Goal: Information Seeking & Learning: Find specific fact

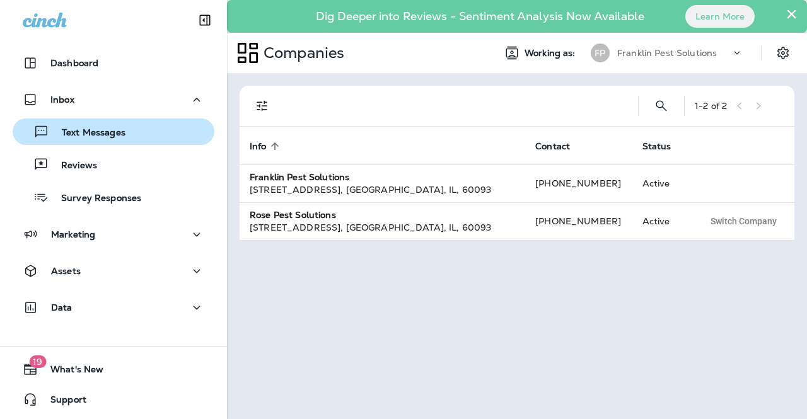
click at [95, 132] on p "Text Messages" at bounding box center [87, 133] width 76 height 12
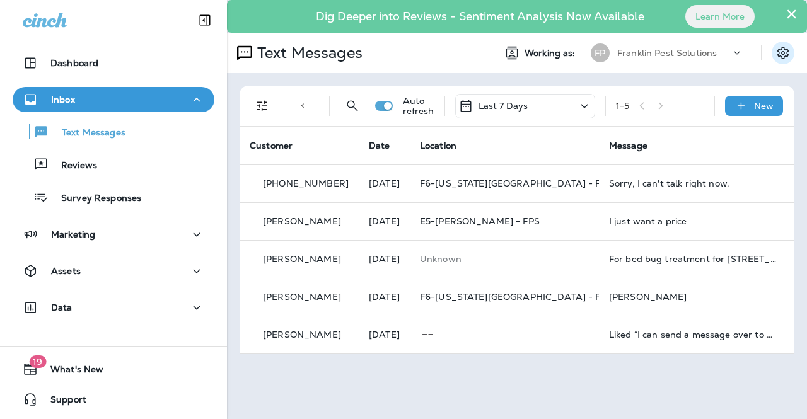
click at [789, 13] on button "×" at bounding box center [792, 14] width 12 height 20
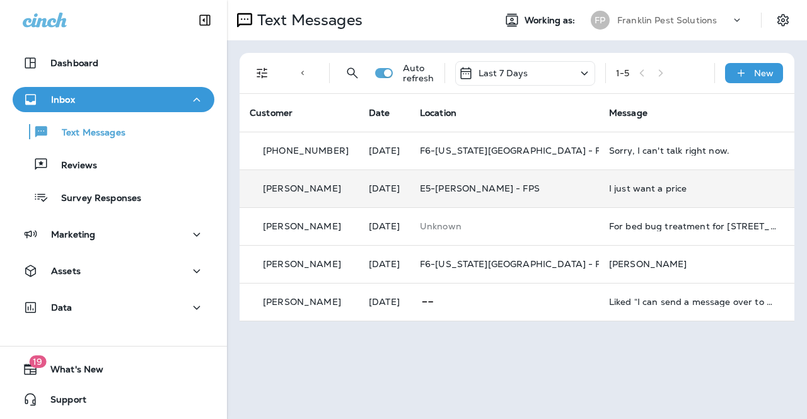
click at [619, 190] on div "I just want a price" at bounding box center [693, 189] width 169 height 10
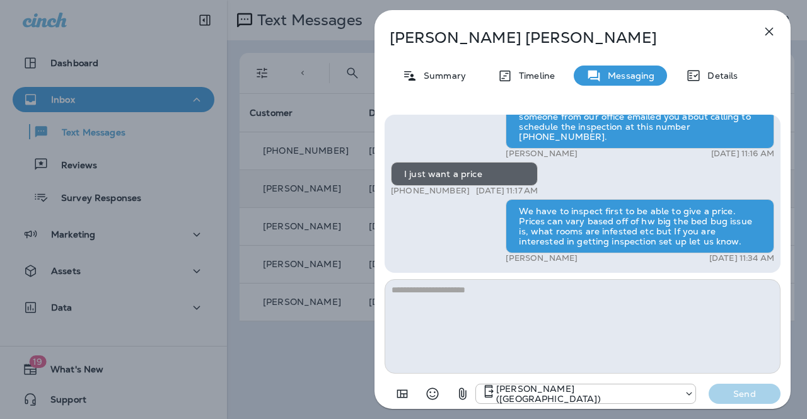
click at [771, 30] on icon "button" at bounding box center [770, 32] width 8 height 8
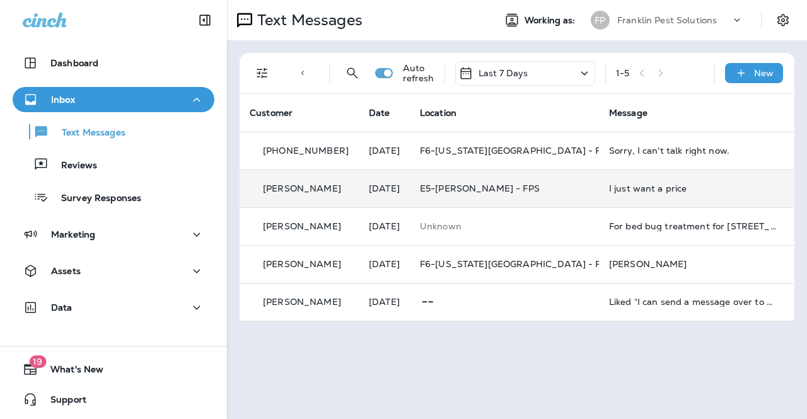
click at [625, 190] on div "I just want a price" at bounding box center [693, 189] width 169 height 10
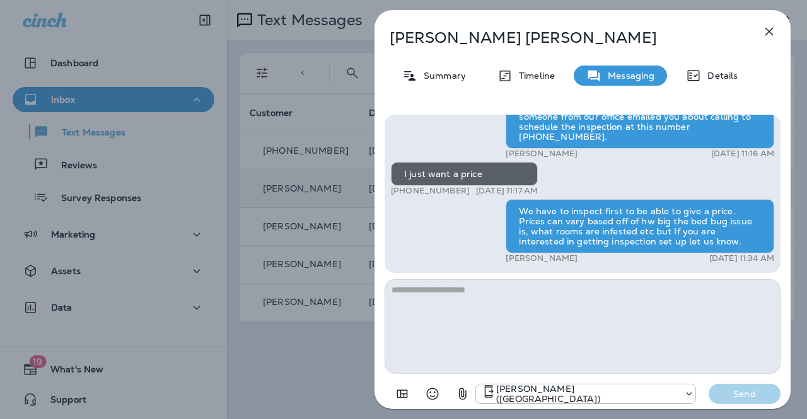
click at [766, 27] on icon "button" at bounding box center [769, 31] width 15 height 15
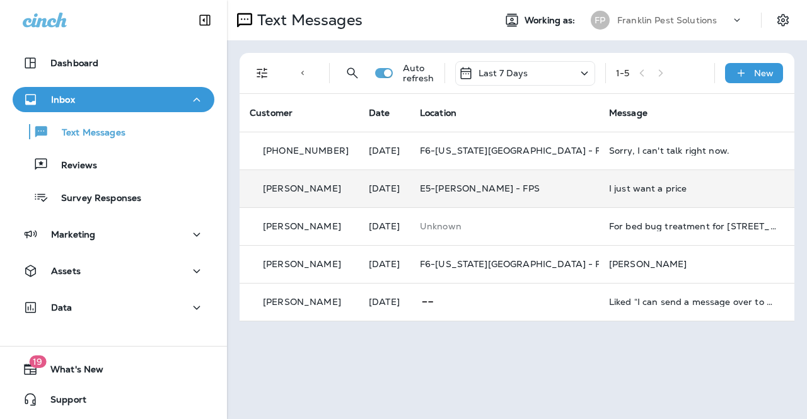
click at [672, 17] on p "Franklin Pest Solutions" at bounding box center [667, 20] width 100 height 10
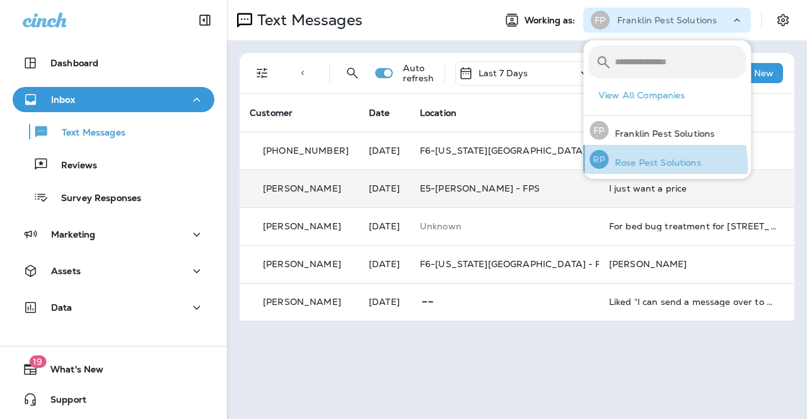
click at [638, 167] on p "Rose Pest Solutions" at bounding box center [655, 163] width 93 height 10
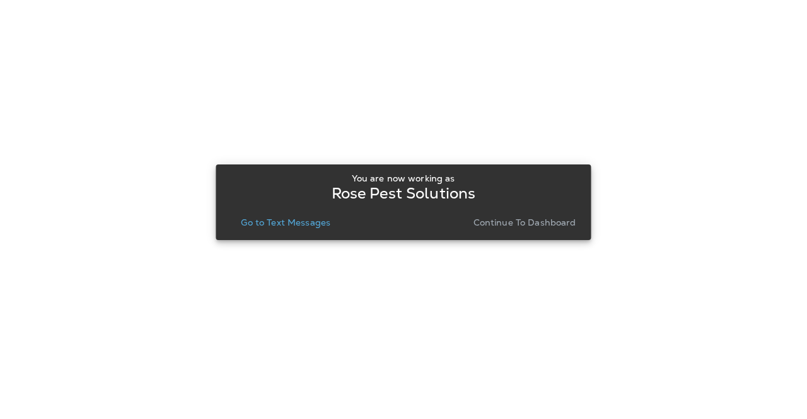
click at [496, 221] on p "Continue to Dashboard" at bounding box center [525, 223] width 103 height 10
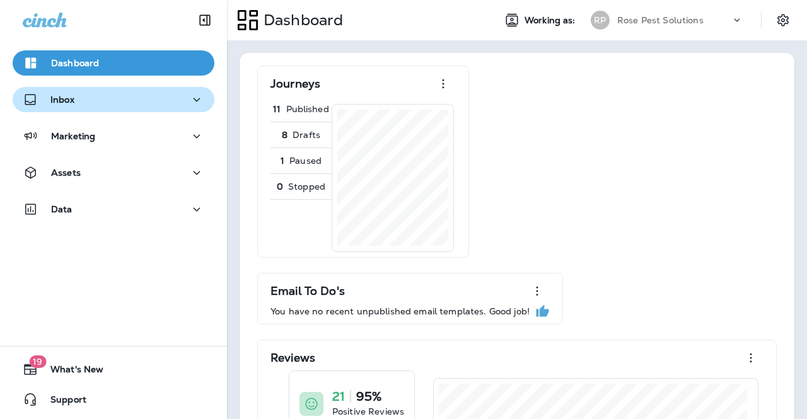
click at [64, 95] on p "Inbox" at bounding box center [62, 100] width 24 height 10
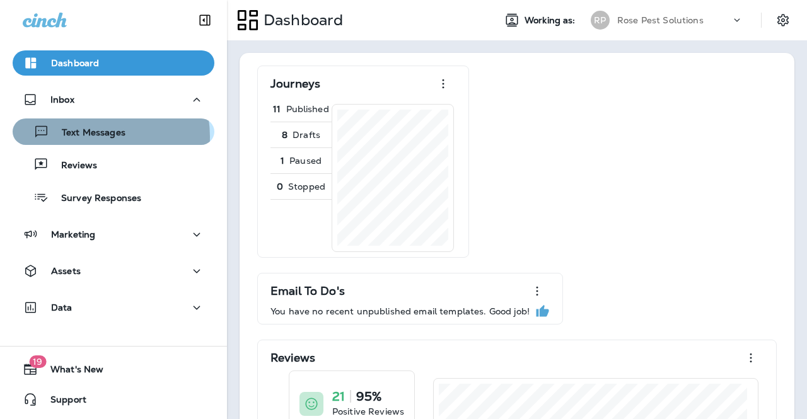
click at [88, 137] on p "Text Messages" at bounding box center [87, 133] width 76 height 12
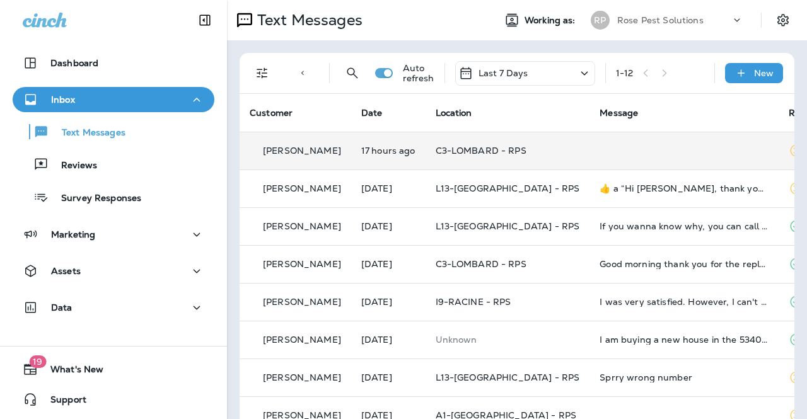
click at [590, 147] on td at bounding box center [684, 151] width 189 height 38
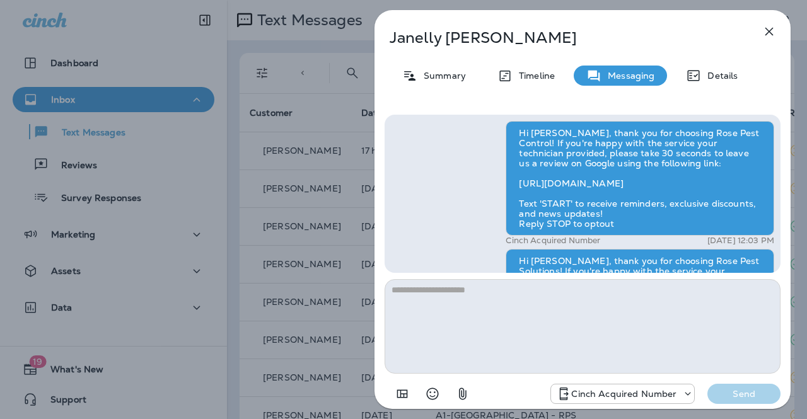
scroll to position [-1990, 0]
click at [767, 34] on icon "button" at bounding box center [770, 32] width 8 height 8
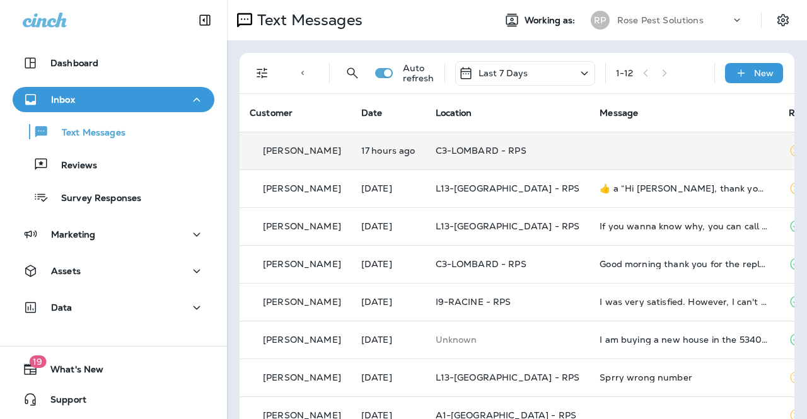
click at [472, 158] on td "C3-LOMBARD - RPS" at bounding box center [508, 151] width 165 height 38
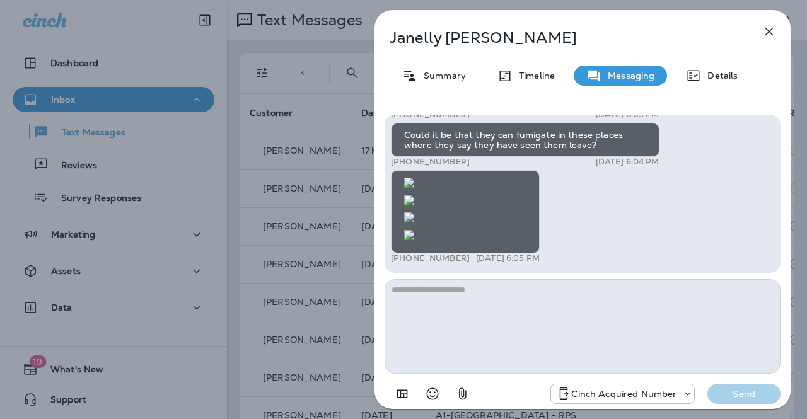
scroll to position [-63, 0]
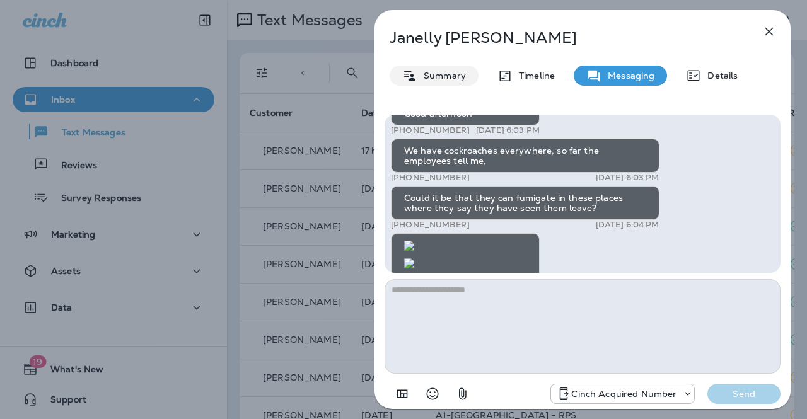
click at [442, 74] on p "Summary" at bounding box center [442, 76] width 49 height 10
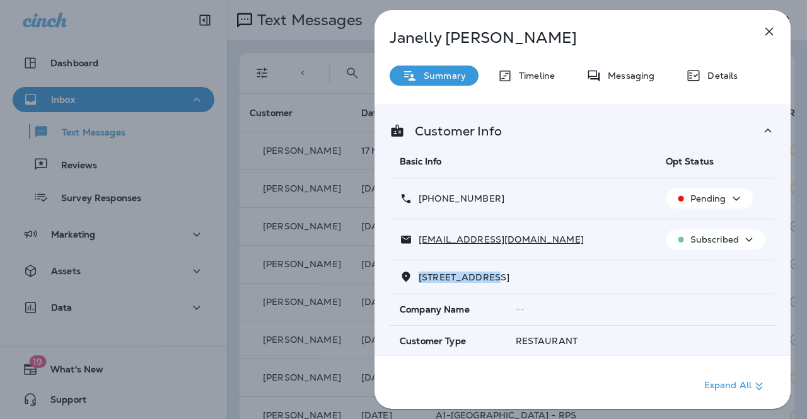
drag, startPoint x: 417, startPoint y: 273, endPoint x: 482, endPoint y: 280, distance: 65.3
click at [482, 280] on p "[STREET_ADDRESS]" at bounding box center [460, 277] width 97 height 10
copy span "[STREET_ADDRESS]"
click at [772, 33] on icon "button" at bounding box center [769, 31] width 15 height 15
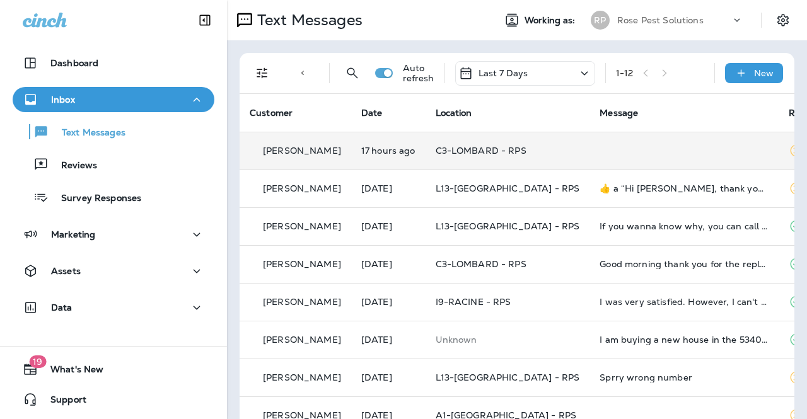
click at [617, 137] on td at bounding box center [684, 151] width 189 height 38
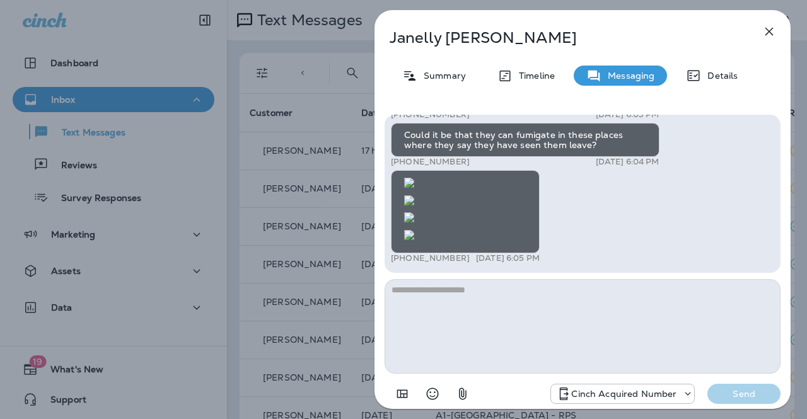
drag, startPoint x: 768, startPoint y: 33, endPoint x: 762, endPoint y: 34, distance: 6.3
click at [768, 33] on icon "button" at bounding box center [769, 31] width 15 height 15
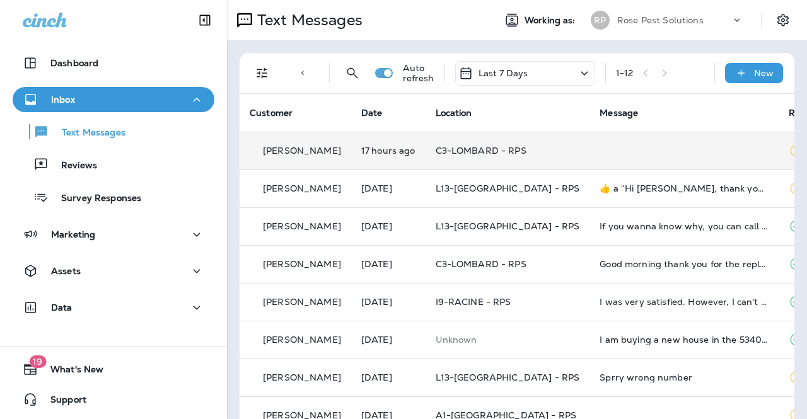
click at [590, 149] on td at bounding box center [684, 151] width 189 height 38
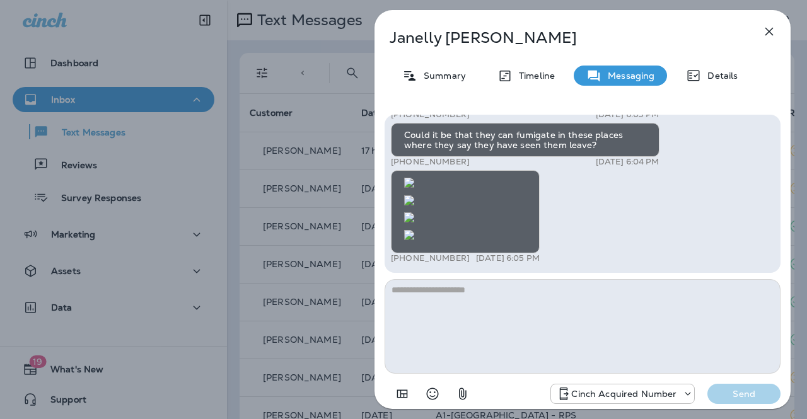
click at [769, 33] on icon "button" at bounding box center [769, 31] width 15 height 15
